Goal: Task Accomplishment & Management: Use online tool/utility

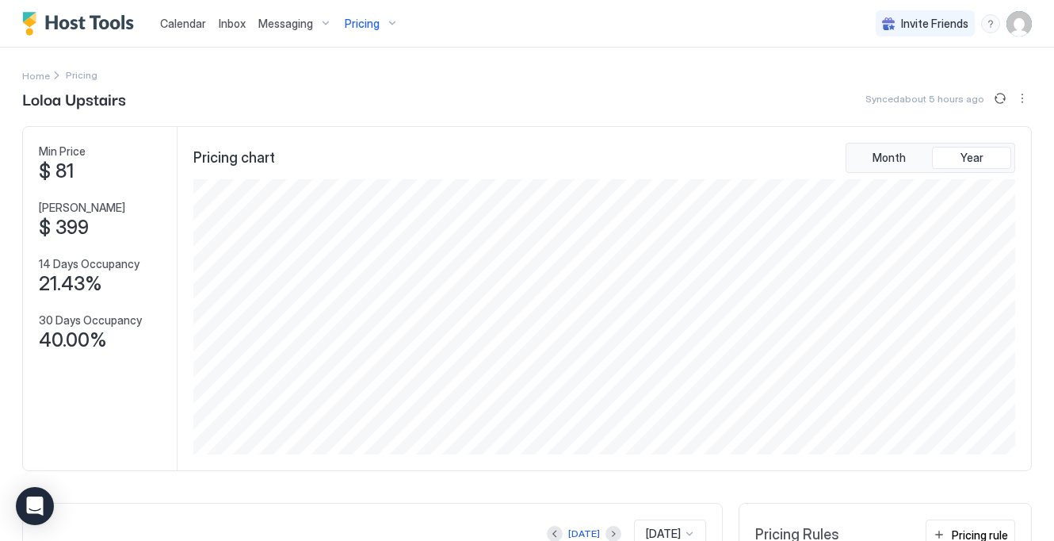
click at [385, 30] on div "Pricing" at bounding box center [371, 23] width 67 height 27
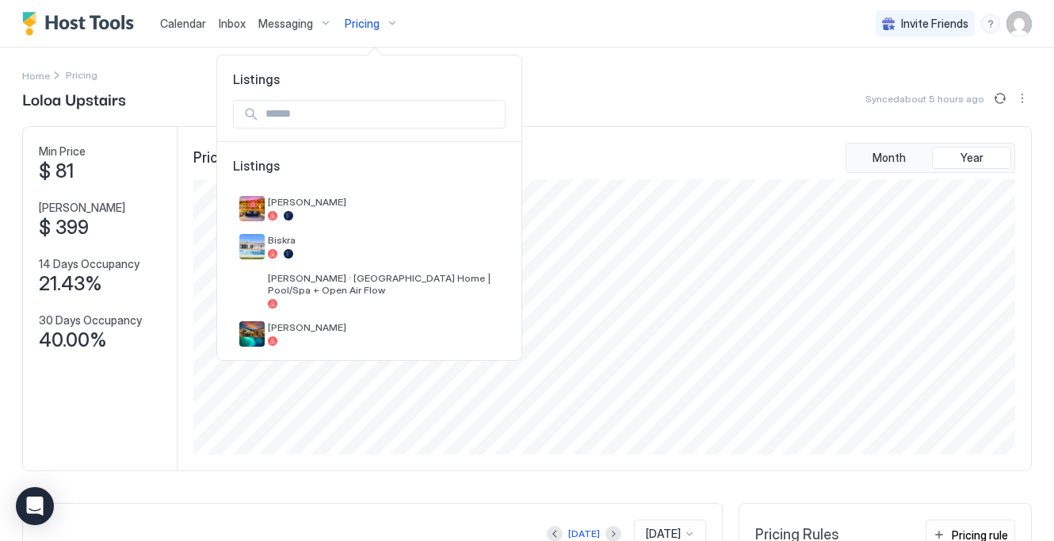
click at [377, 84] on span "Listings" at bounding box center [369, 79] width 304 height 16
click at [344, 111] on input "Input Field" at bounding box center [382, 114] width 246 height 27
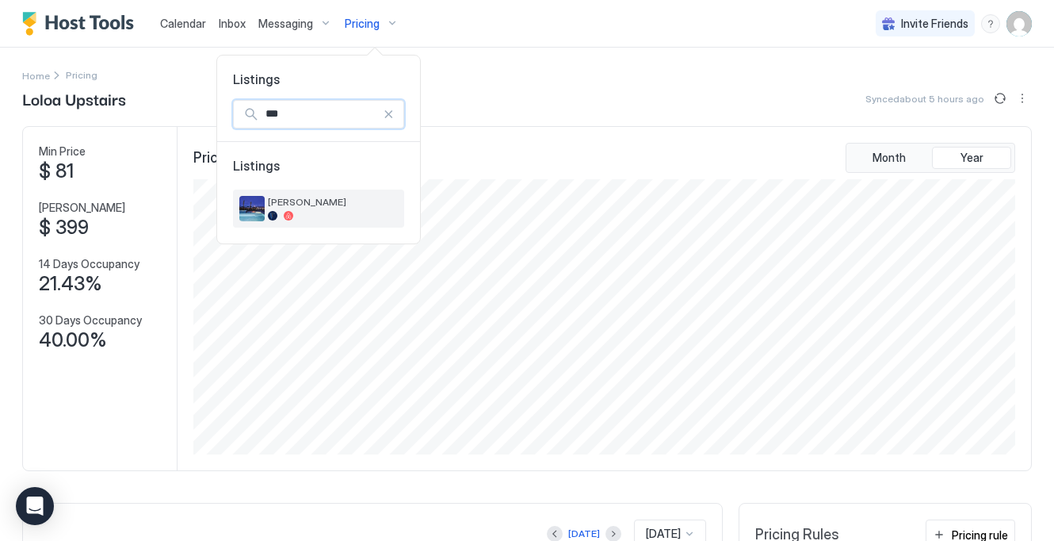
type input "***"
click at [312, 210] on div "[PERSON_NAME]" at bounding box center [333, 208] width 130 height 25
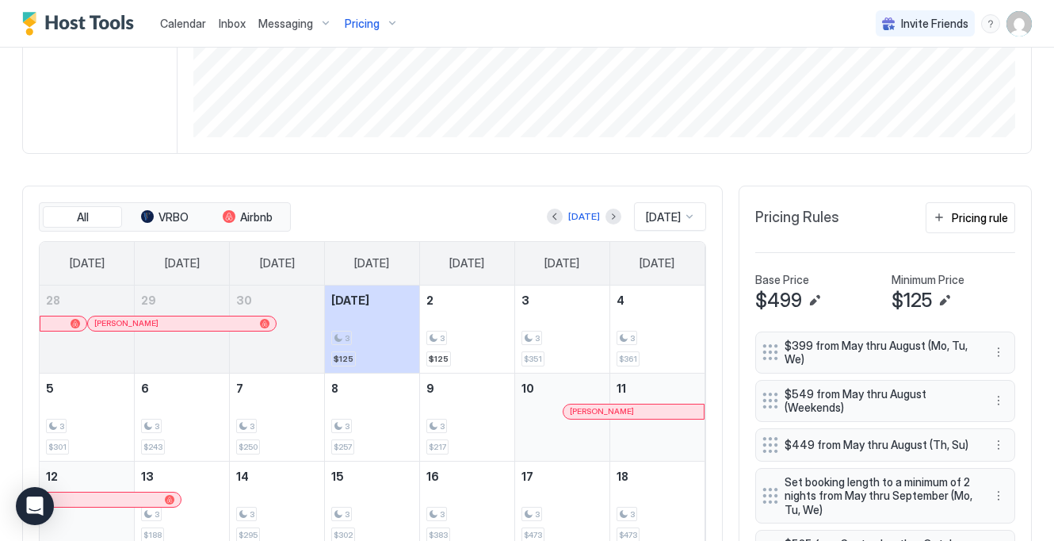
scroll to position [406, 0]
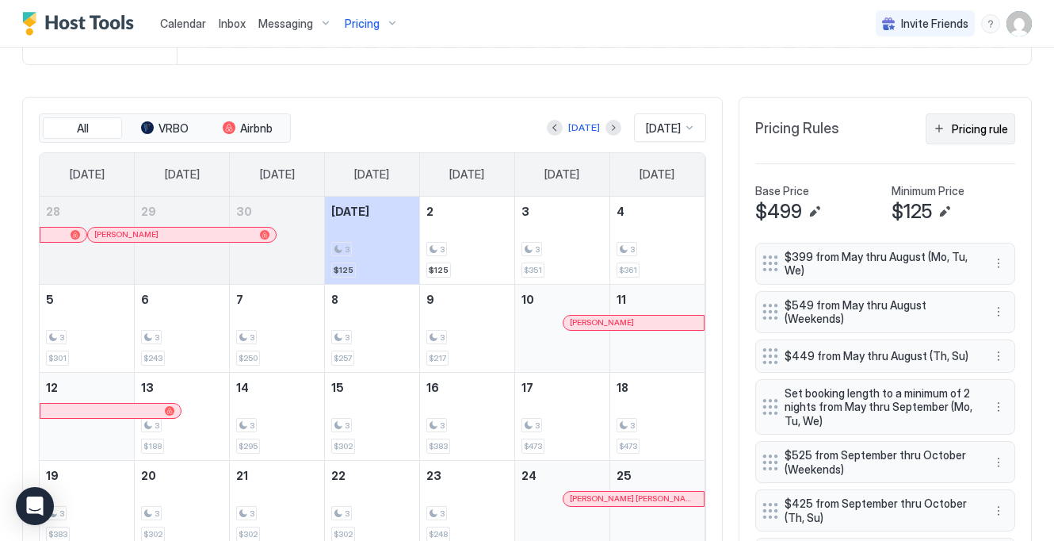
click at [956, 135] on div "Pricing rule" at bounding box center [980, 128] width 56 height 17
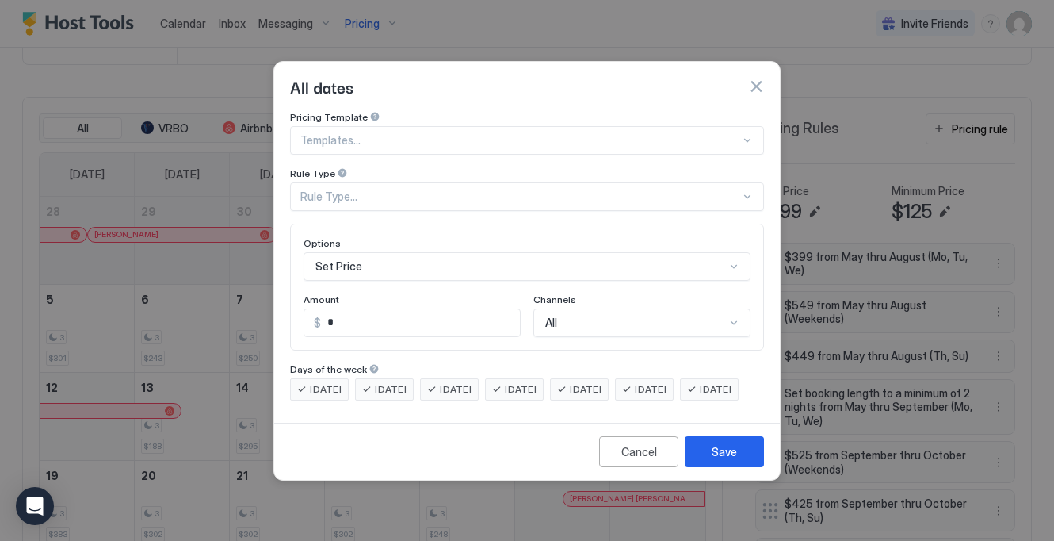
click at [550, 253] on div "Set Price" at bounding box center [527, 266] width 447 height 29
click at [550, 165] on div "Pricing Template Templates... Rule Type Rule Type... Options Set Price Amount $…" at bounding box center [527, 255] width 474 height 289
click at [474, 194] on div "Rule Type..." at bounding box center [527, 196] width 474 height 29
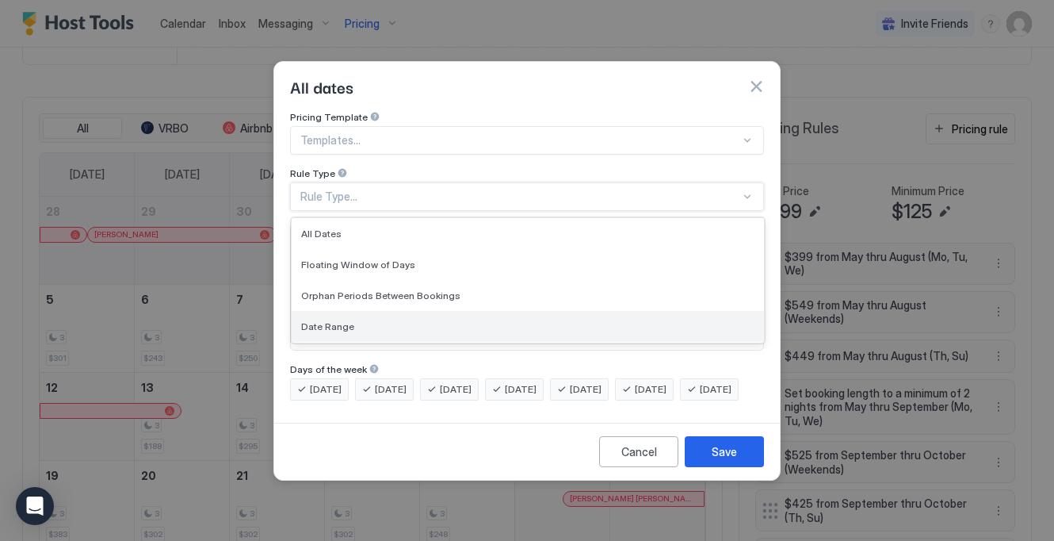
click at [429, 311] on div "Date Range" at bounding box center [528, 326] width 472 height 31
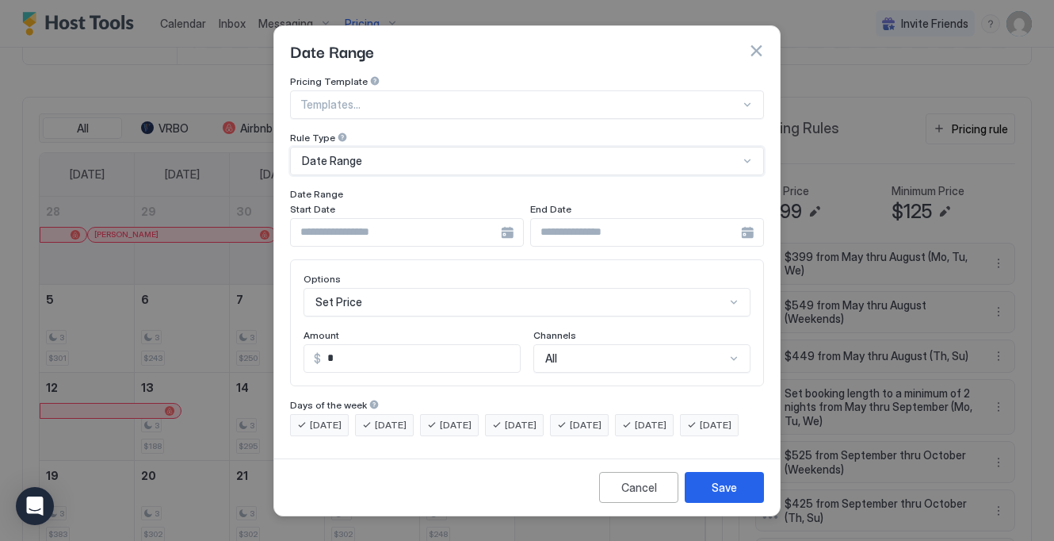
click at [417, 228] on input "Input Field" at bounding box center [396, 232] width 210 height 27
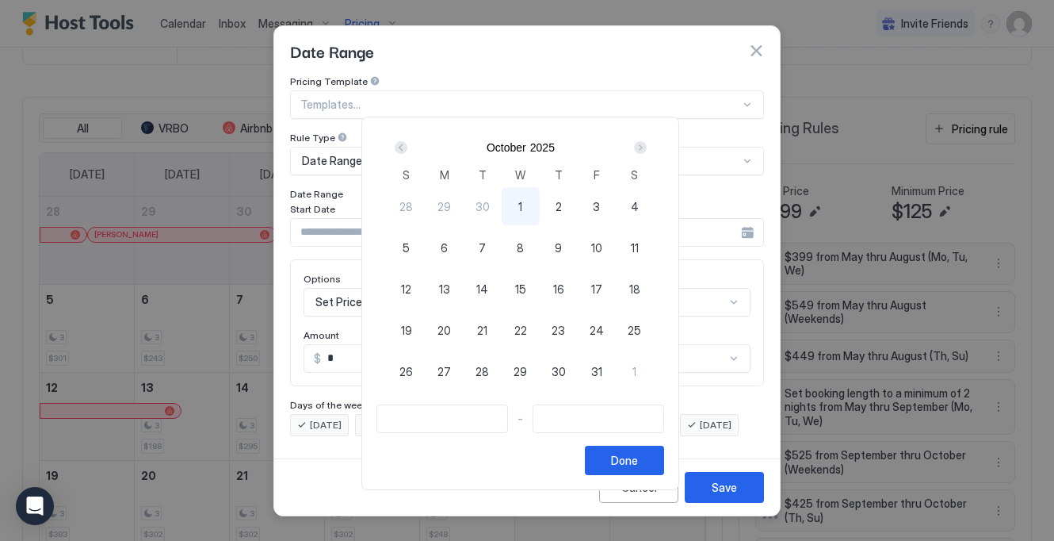
click at [522, 209] on span "1" at bounding box center [520, 206] width 4 height 17
type input "**********"
click at [578, 195] on button "2" at bounding box center [559, 206] width 38 height 38
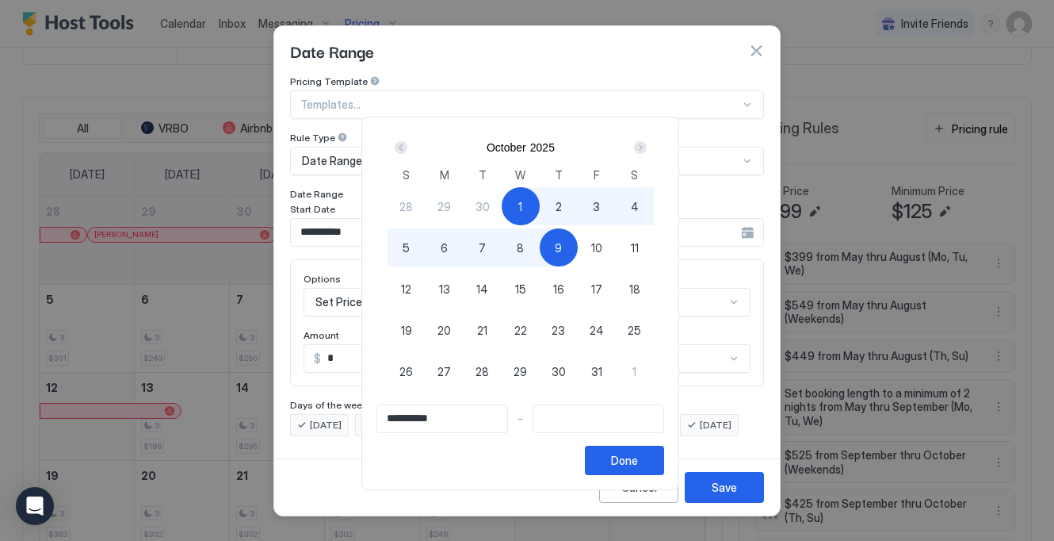
type input "**********"
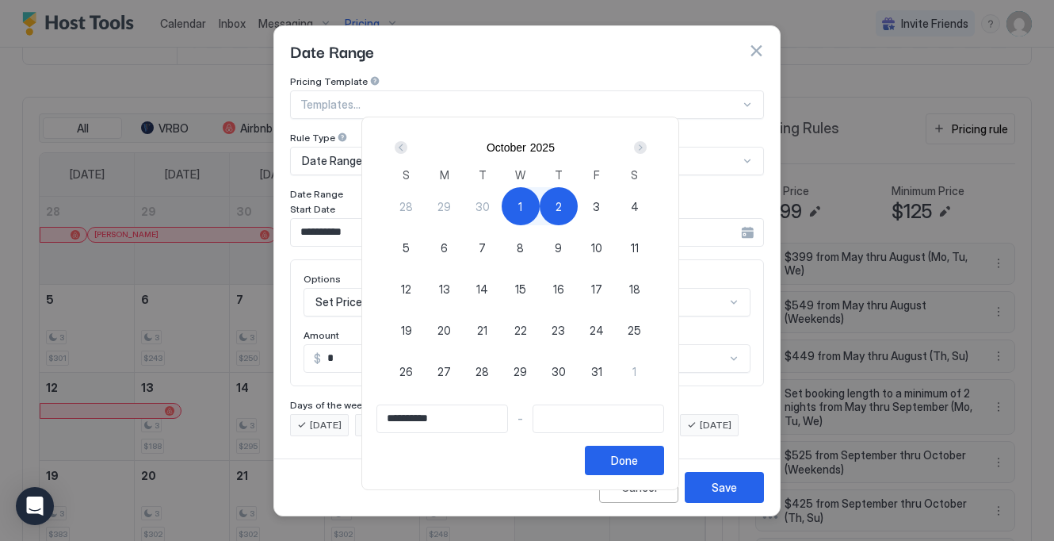
click at [562, 210] on span "2" at bounding box center [559, 206] width 6 height 17
type input "**********"
click at [636, 448] on button "Done" at bounding box center [624, 459] width 79 height 29
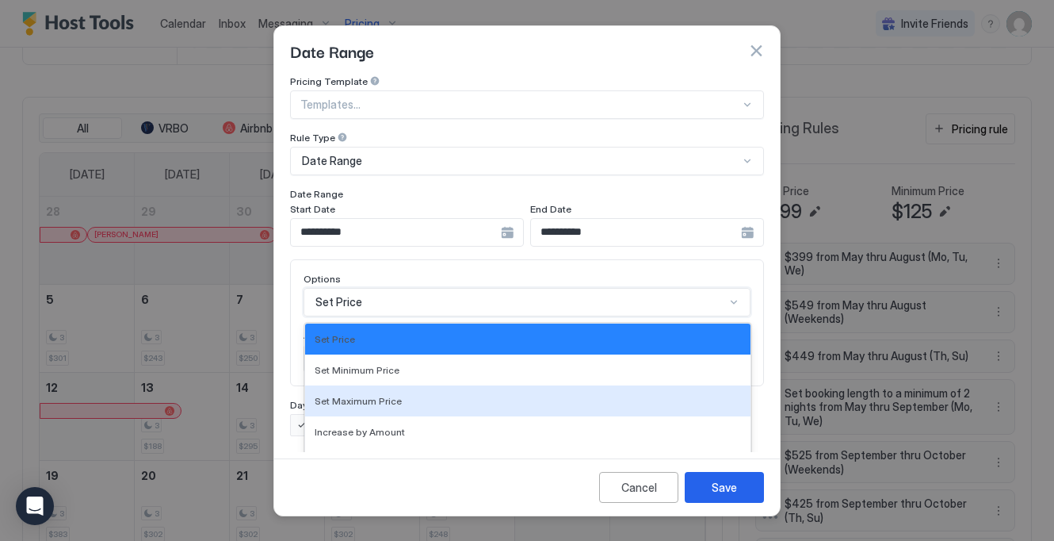
click at [454, 293] on div "Set Maximum Price, 3 of 17. 17 results available. Use Up and Down to choose opt…" at bounding box center [527, 302] width 447 height 29
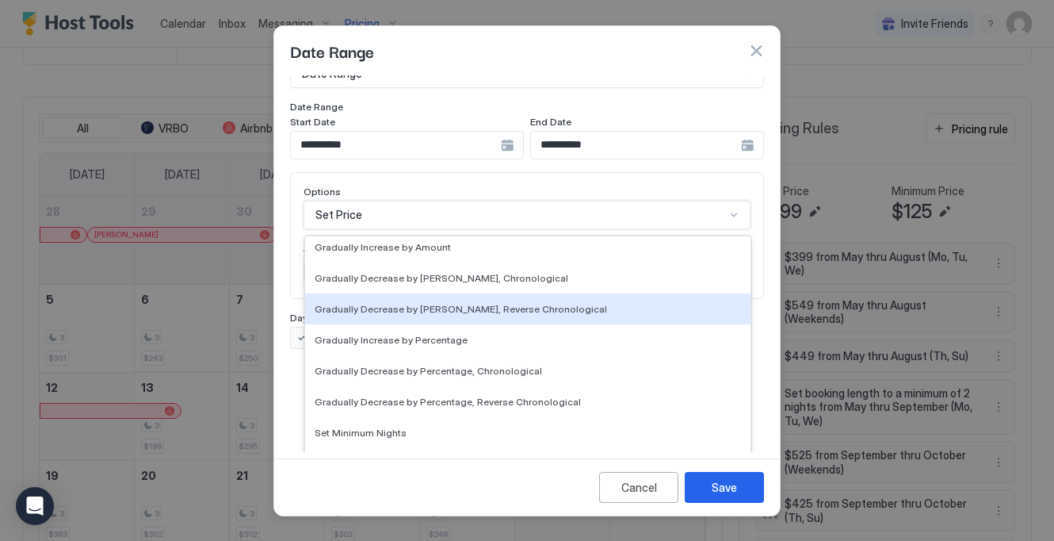
scroll to position [226, 0]
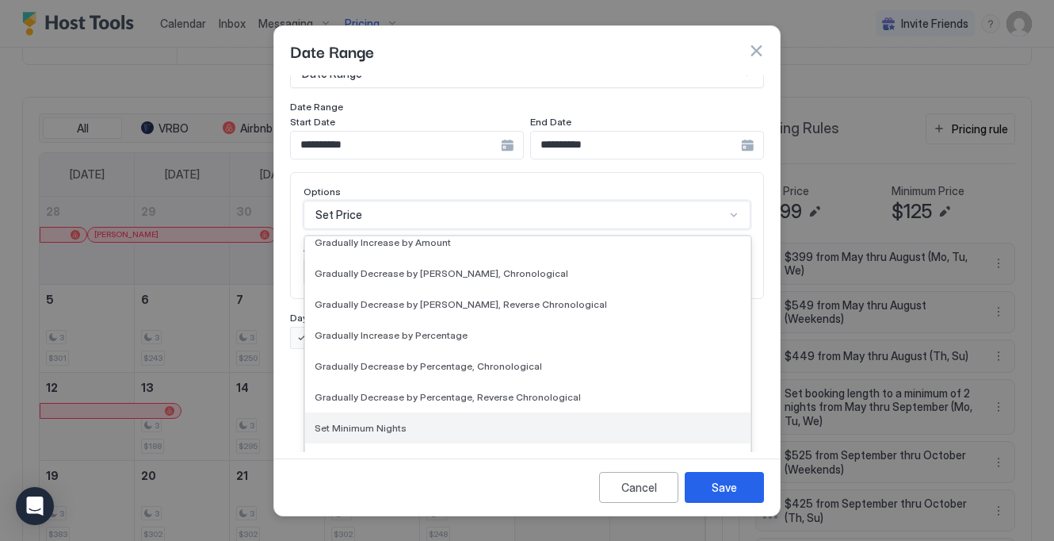
click at [421, 421] on div "Set Minimum Nights" at bounding box center [527, 427] width 445 height 31
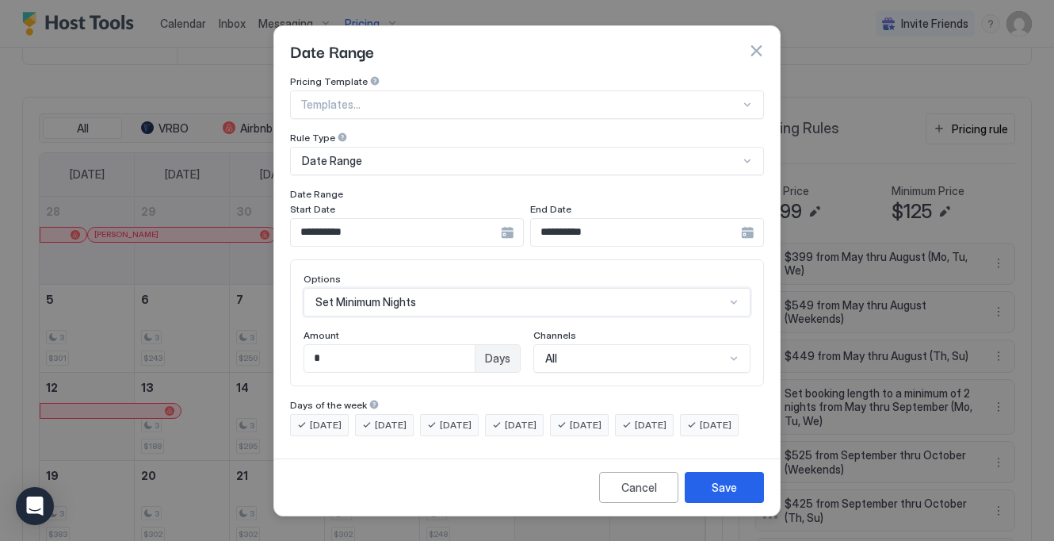
click at [382, 345] on input "*" at bounding box center [389, 358] width 170 height 27
type input "*"
click at [740, 503] on button "Save" at bounding box center [724, 487] width 79 height 31
